Goal: Transaction & Acquisition: Purchase product/service

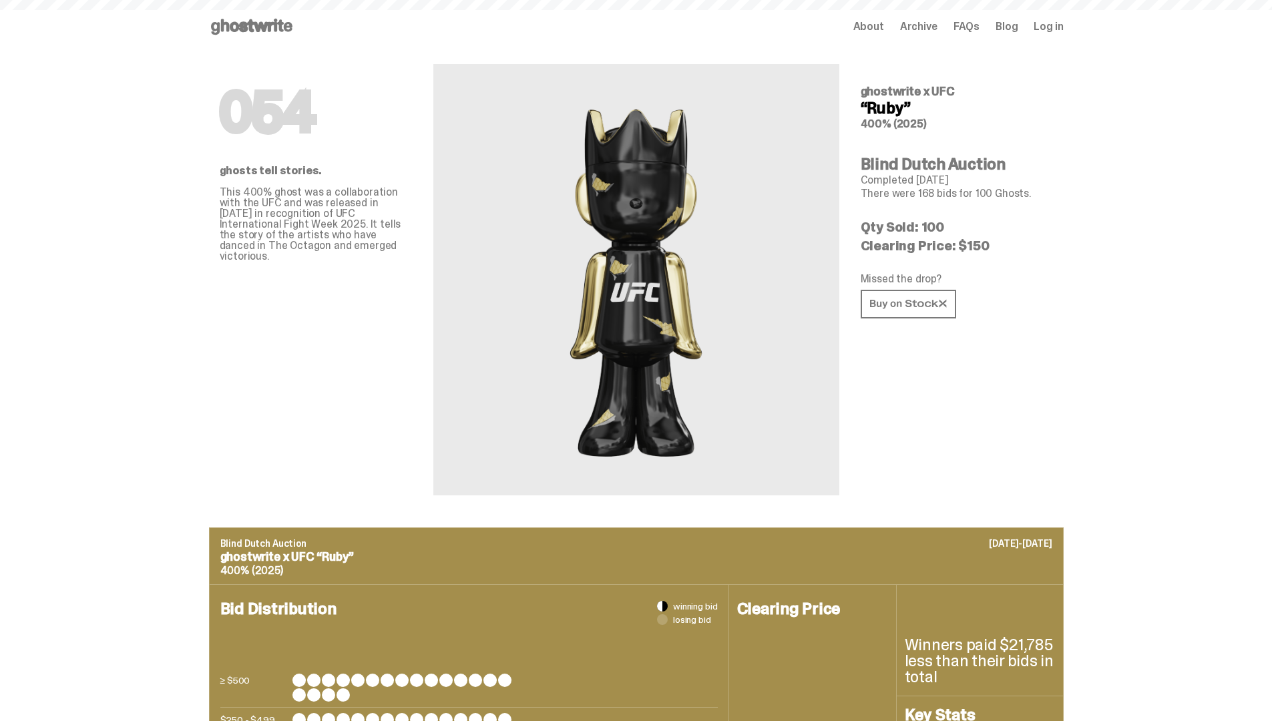
scroll to position [649, 0]
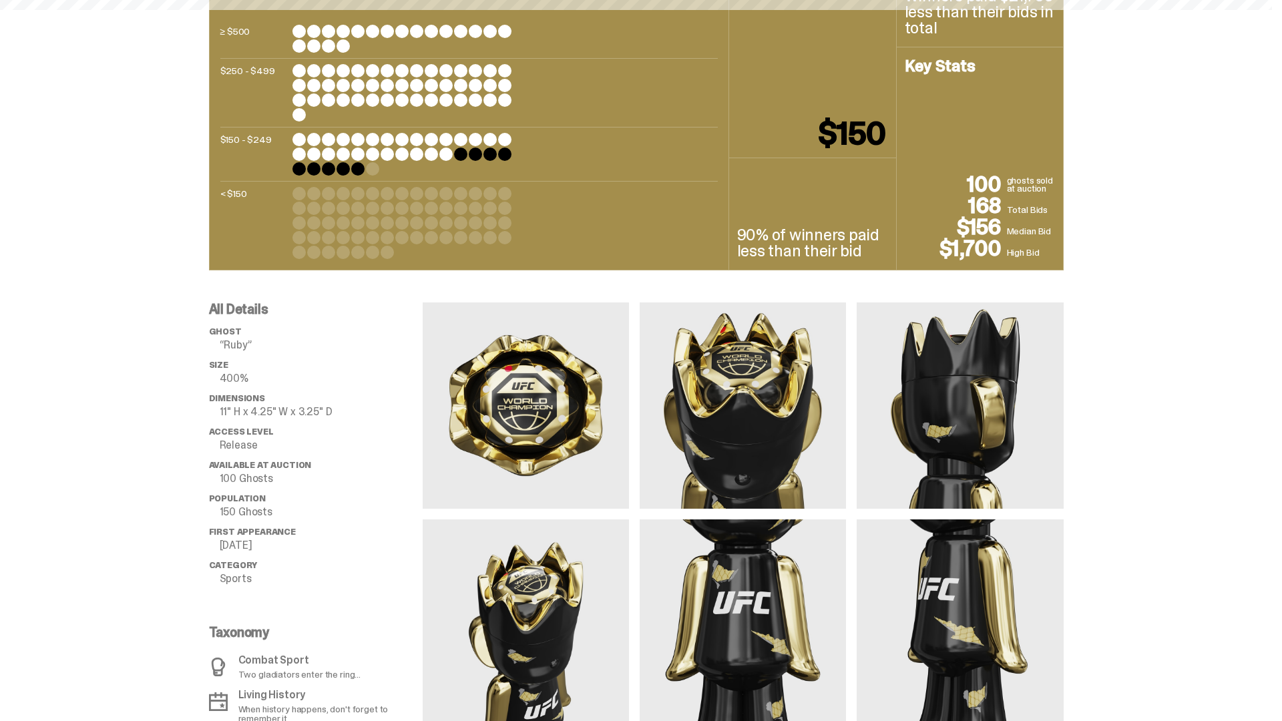
scroll to position [1854, 0]
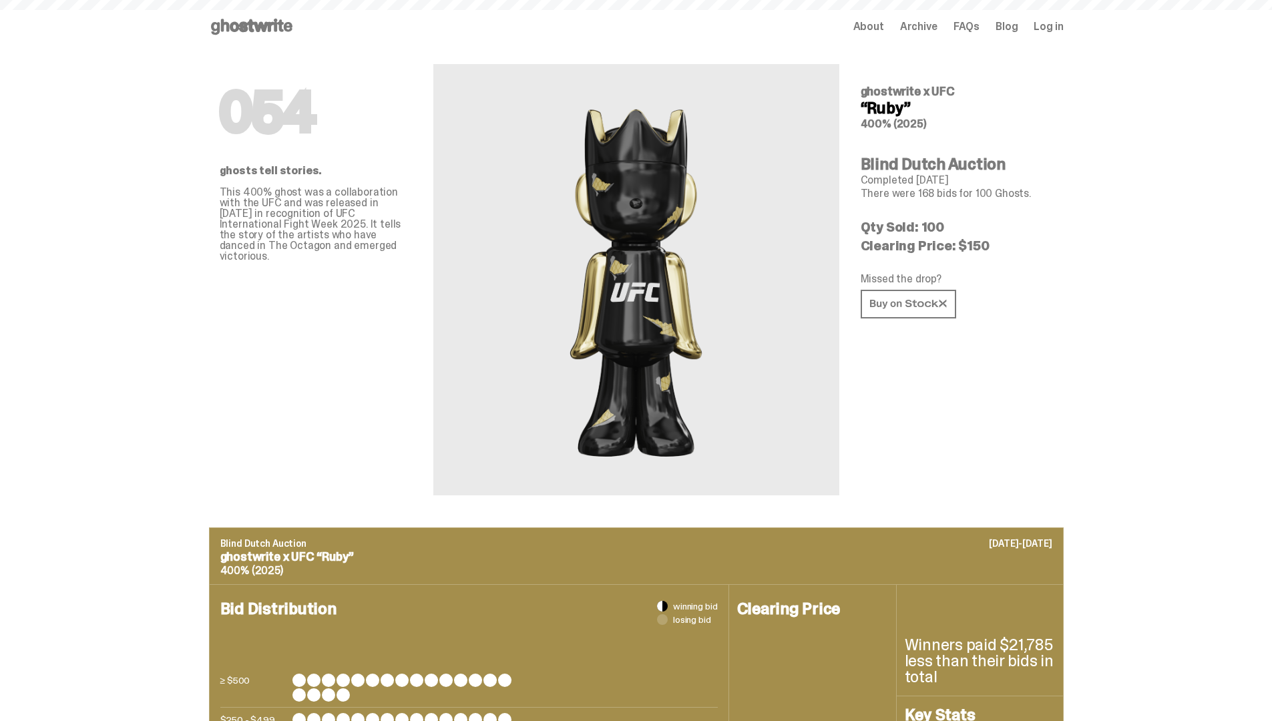
scroll to position [1854, 0]
